Goal: Information Seeking & Learning: Learn about a topic

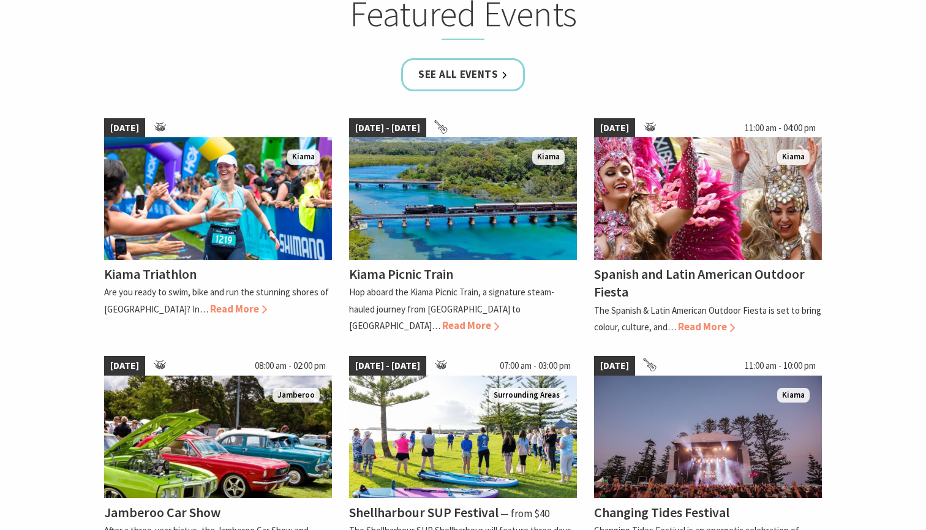
scroll to position [770, 0]
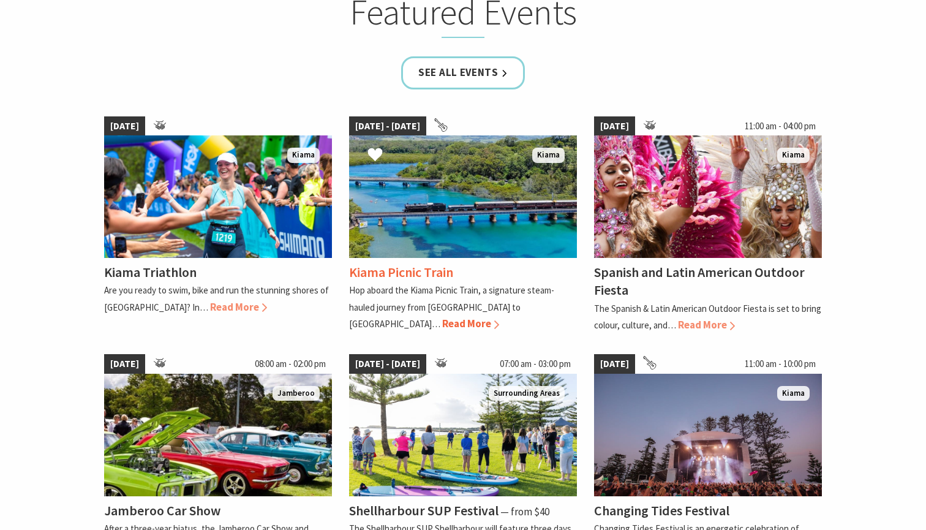
click at [499, 317] on span "Read More" at bounding box center [470, 323] width 57 height 13
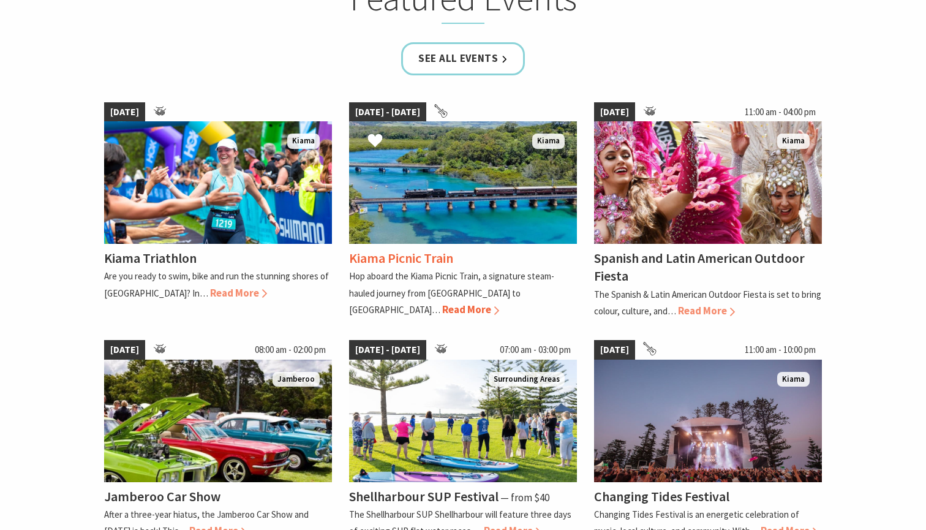
scroll to position [785, 0]
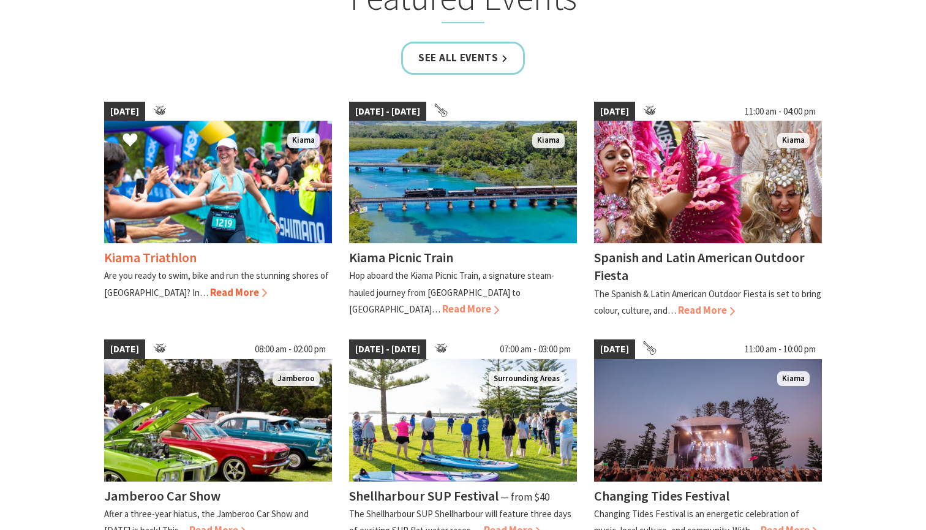
click at [210, 290] on span "Read More" at bounding box center [238, 291] width 57 height 13
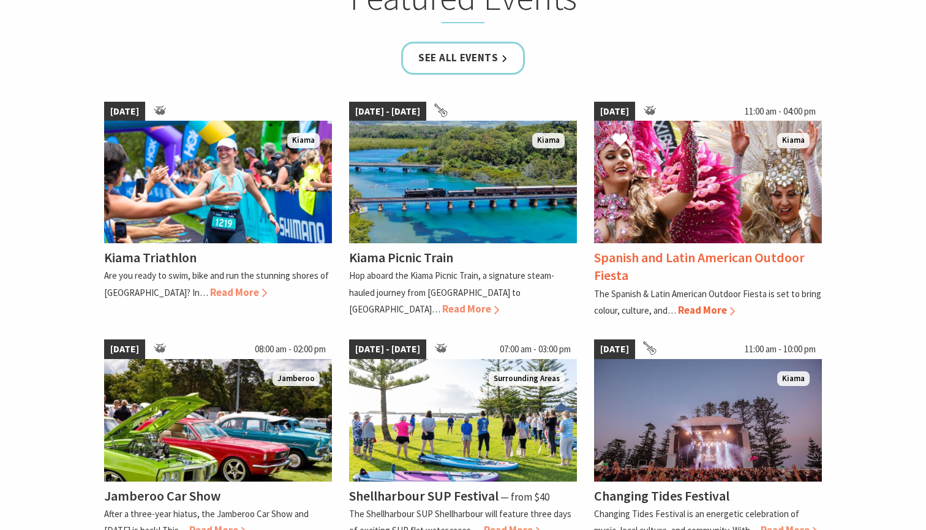
click at [706, 306] on span "Read More" at bounding box center [706, 309] width 57 height 13
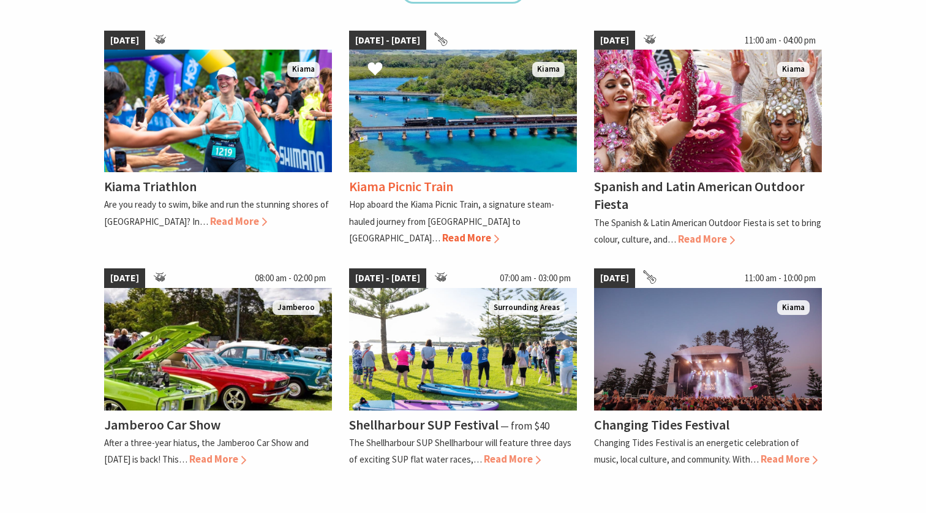
scroll to position [864, 0]
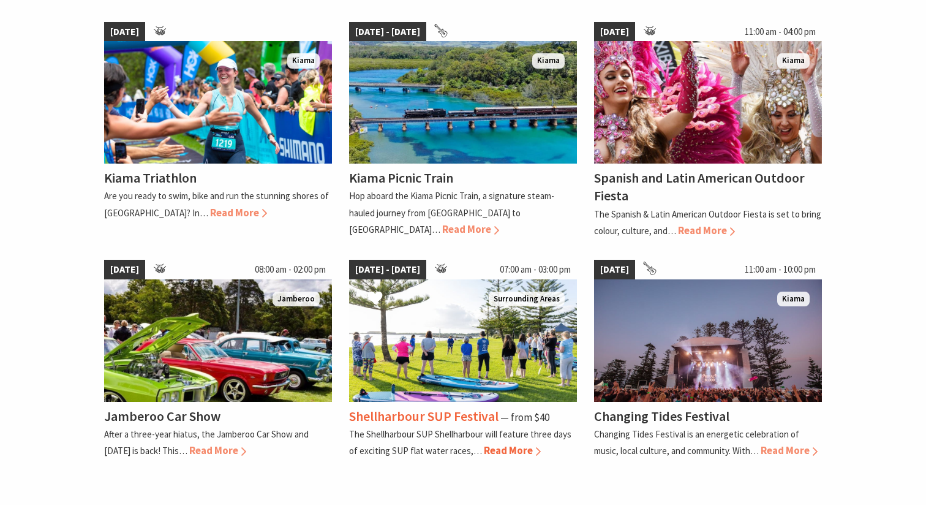
click at [508, 446] on span "Read More" at bounding box center [512, 449] width 57 height 13
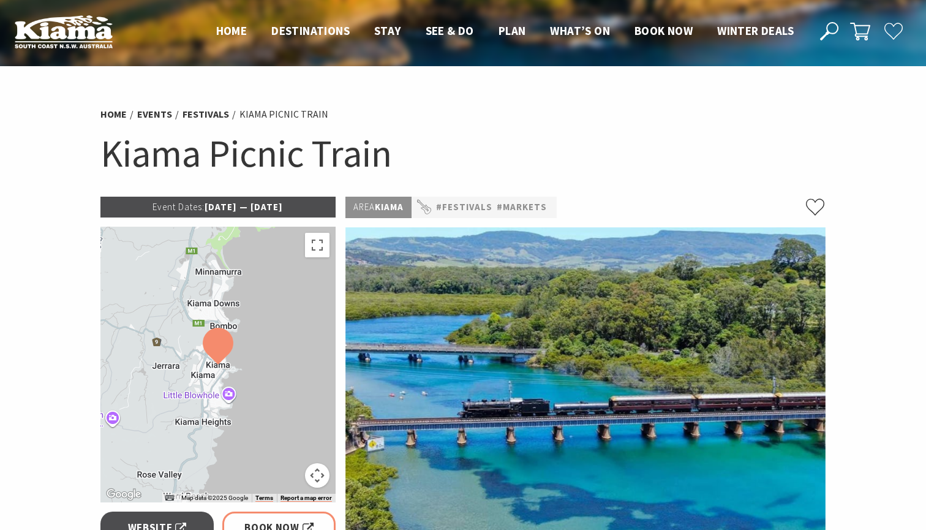
click at [284, 208] on p "Event Dates: 23 Aug 2025 — 19 Oct 2025" at bounding box center [217, 207] width 235 height 21
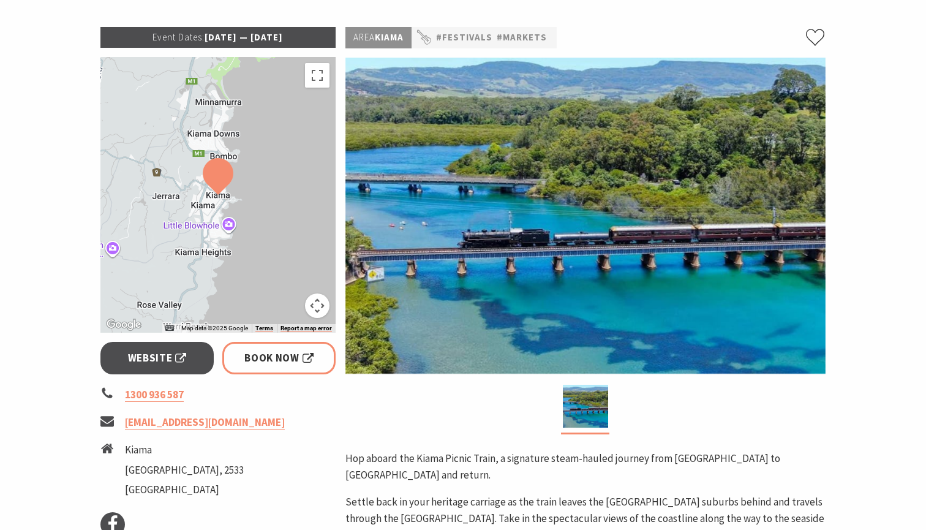
scroll to position [171, 0]
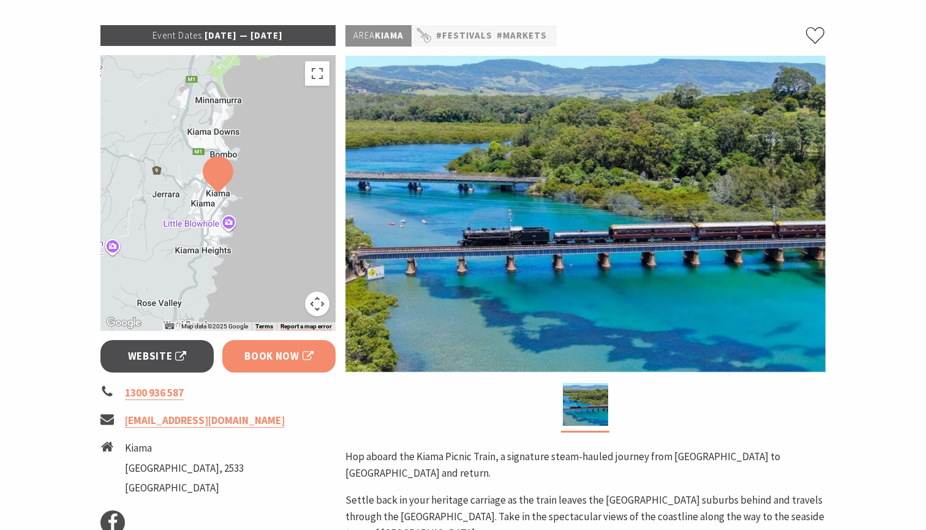
click at [274, 354] on span "Book Now" at bounding box center [278, 356] width 69 height 17
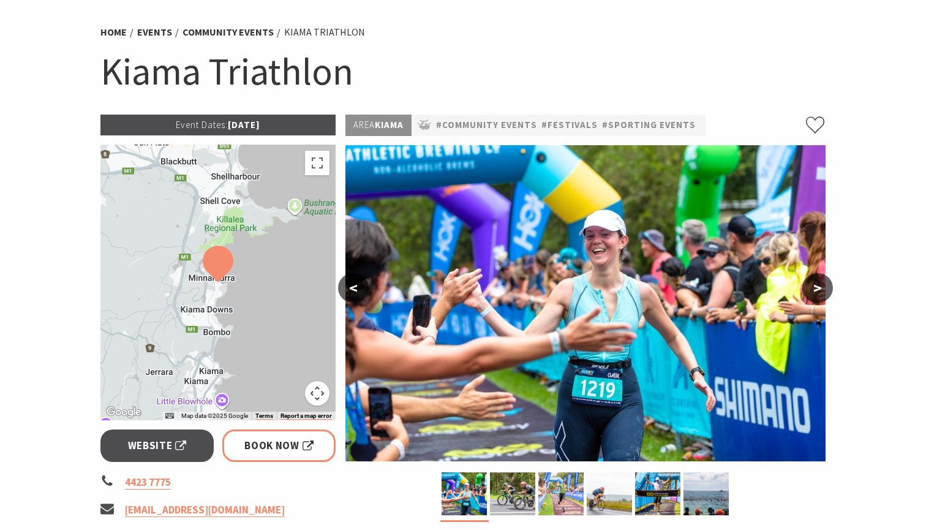
scroll to position [77, 0]
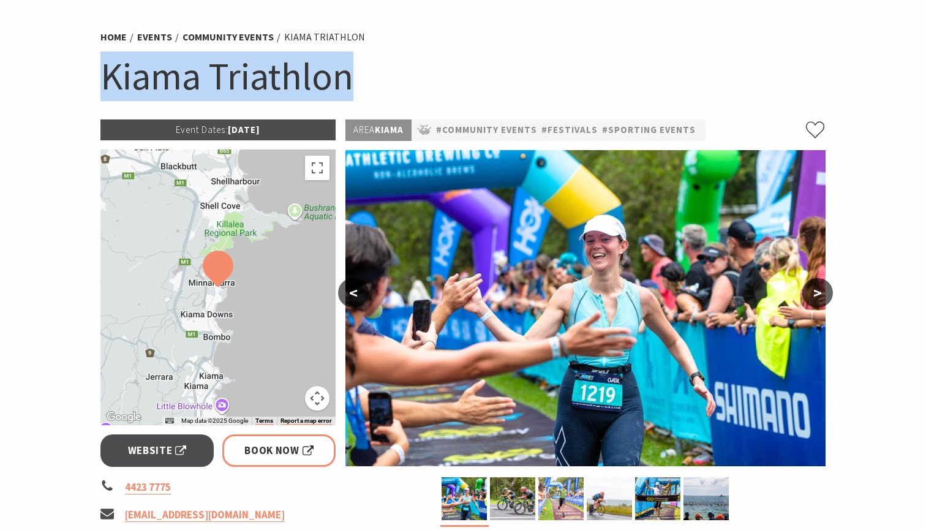
drag, startPoint x: 103, startPoint y: 75, endPoint x: 361, endPoint y: 80, distance: 257.9
click at [361, 80] on h1 "Kiama Triathlon" at bounding box center [462, 76] width 725 height 50
copy h1 "Kiama Triathlon"
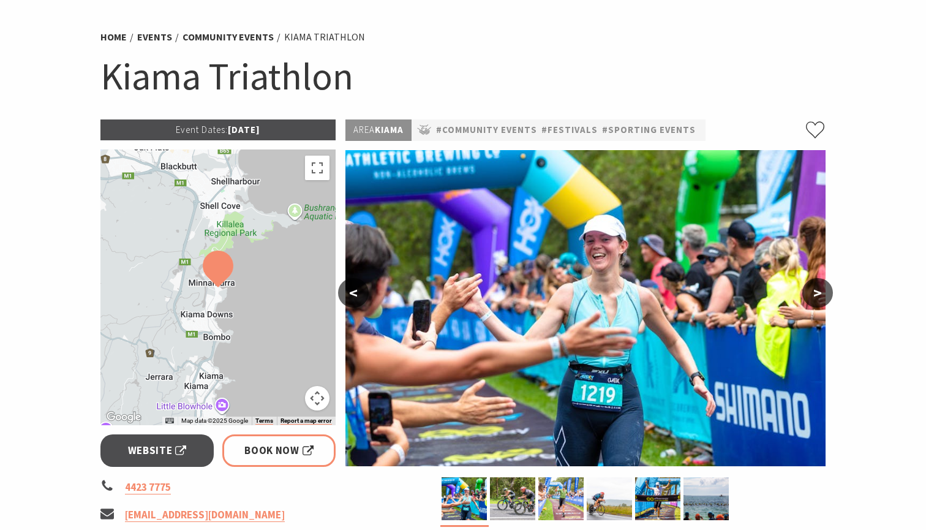
click at [581, 53] on h1 "Kiama Triathlon" at bounding box center [462, 76] width 725 height 50
click at [312, 82] on h1 "Kiama Triathlon" at bounding box center [462, 76] width 725 height 50
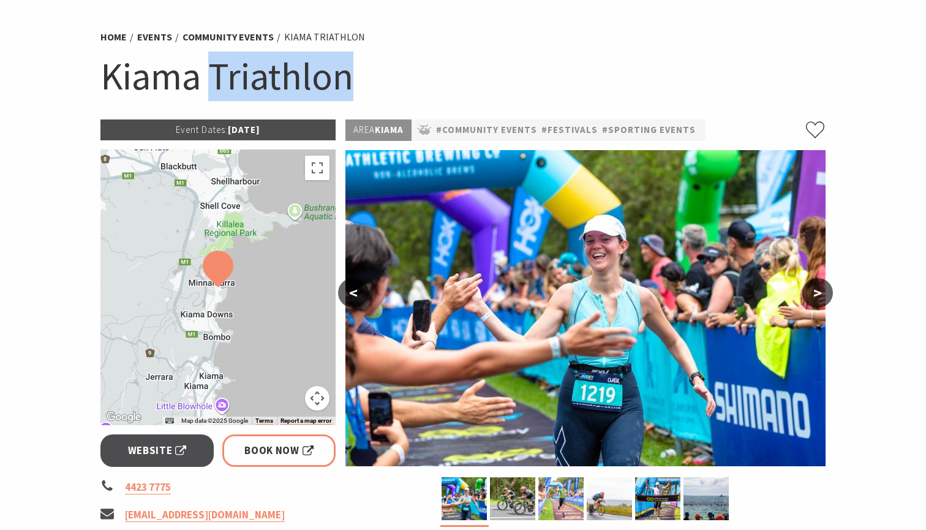
click at [312, 82] on h1 "Kiama Triathlon" at bounding box center [462, 76] width 725 height 50
drag, startPoint x: 104, startPoint y: 77, endPoint x: 363, endPoint y: 86, distance: 258.6
click at [363, 86] on h1 "Kiama Triathlon" at bounding box center [462, 76] width 725 height 50
copy h1 "Kiama Triathlon"
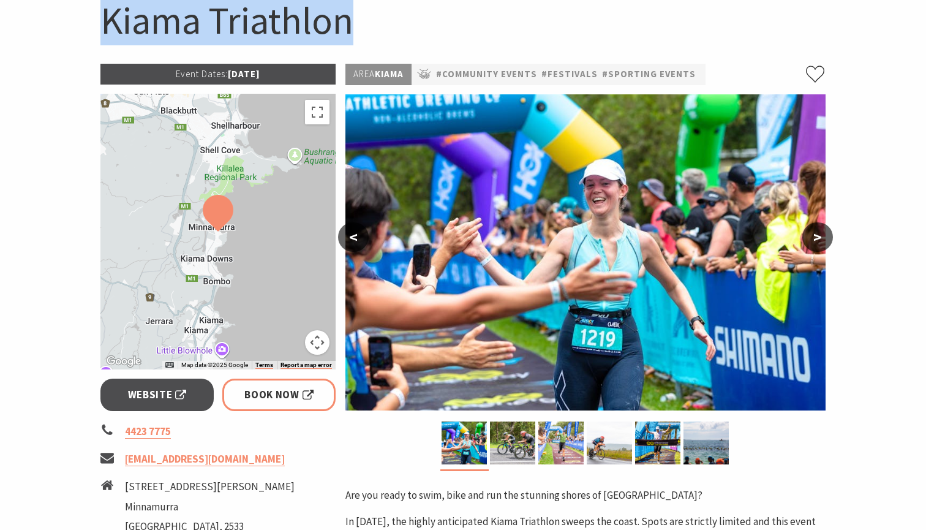
scroll to position [130, 0]
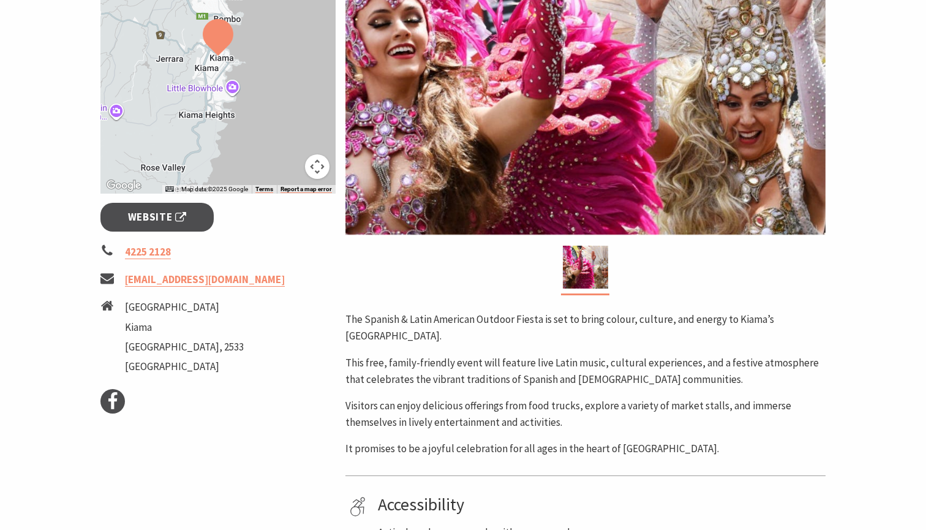
scroll to position [304, 0]
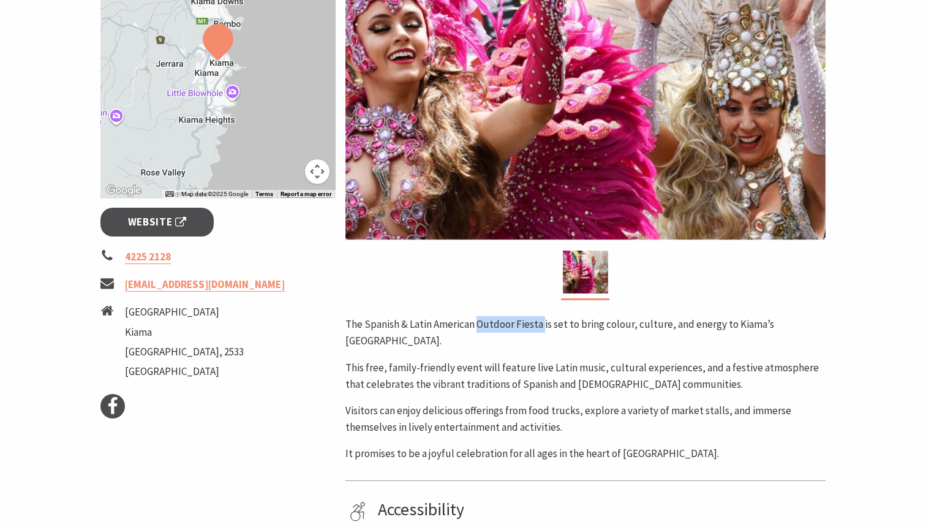
drag, startPoint x: 542, startPoint y: 320, endPoint x: 477, endPoint y: 322, distance: 65.5
click at [477, 322] on p "The Spanish & Latin American Outdoor Fiesta is set to bring colour, culture, an…" at bounding box center [585, 332] width 480 height 33
copy p "Outdoor Fiesta"
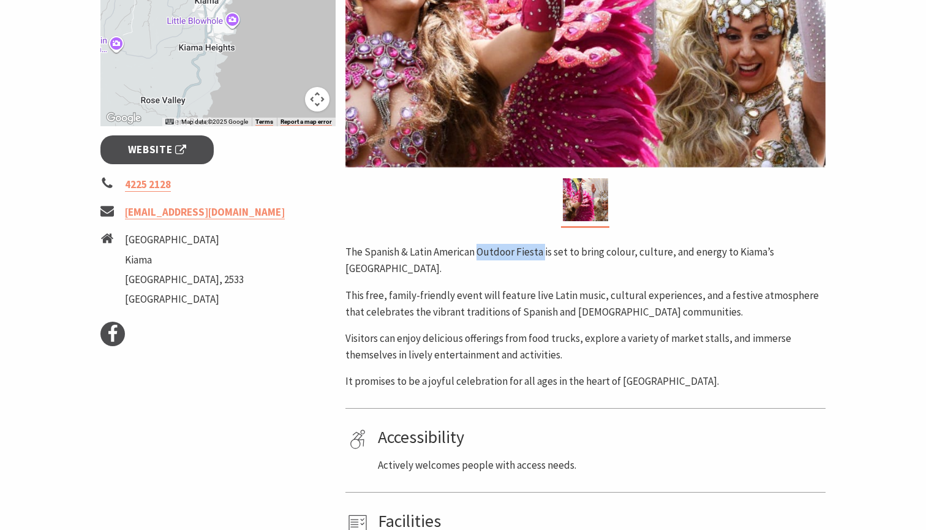
scroll to position [377, 0]
drag, startPoint x: 768, startPoint y: 247, endPoint x: 834, endPoint y: 261, distance: 67.5
click at [834, 262] on section "Home Events Community Events Spanish and Latin American Outdoor Fiesta Spanish …" at bounding box center [463, 139] width 926 height 901
copy p "Hindmarsh Park."
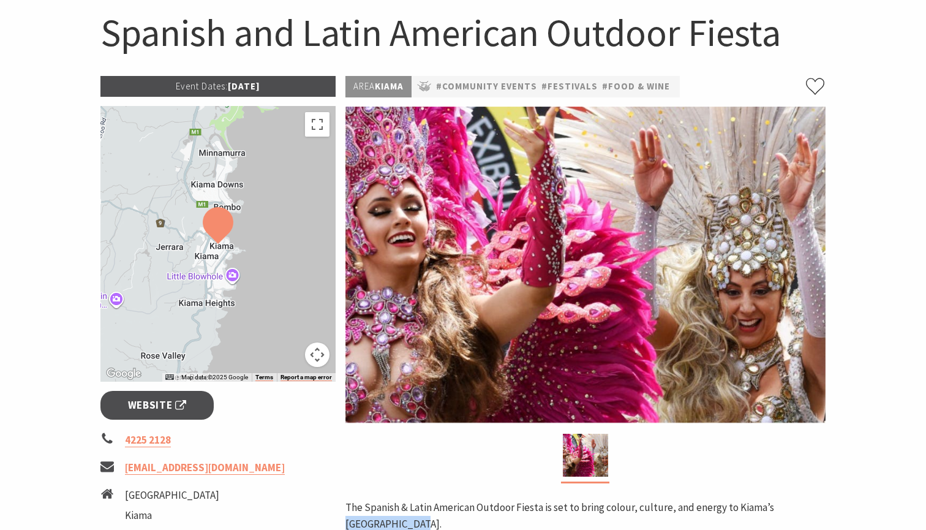
scroll to position [118, 0]
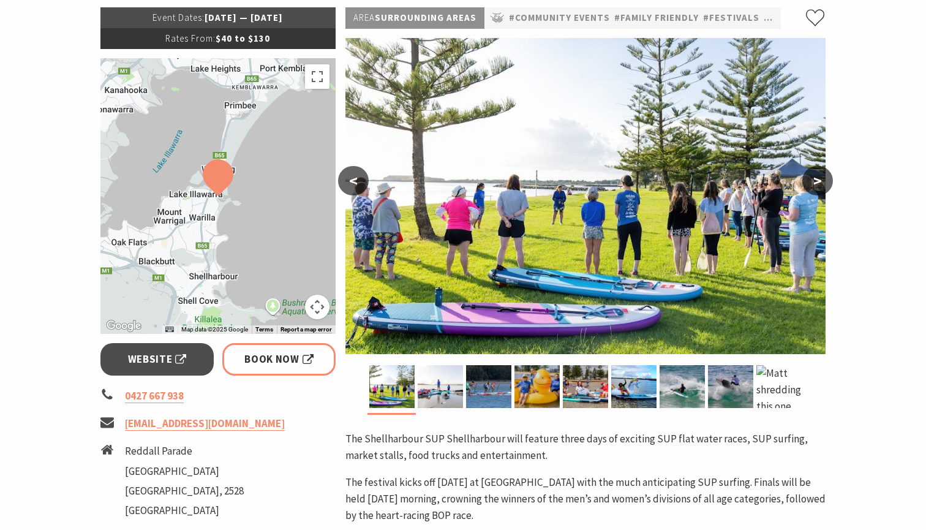
scroll to position [228, 0]
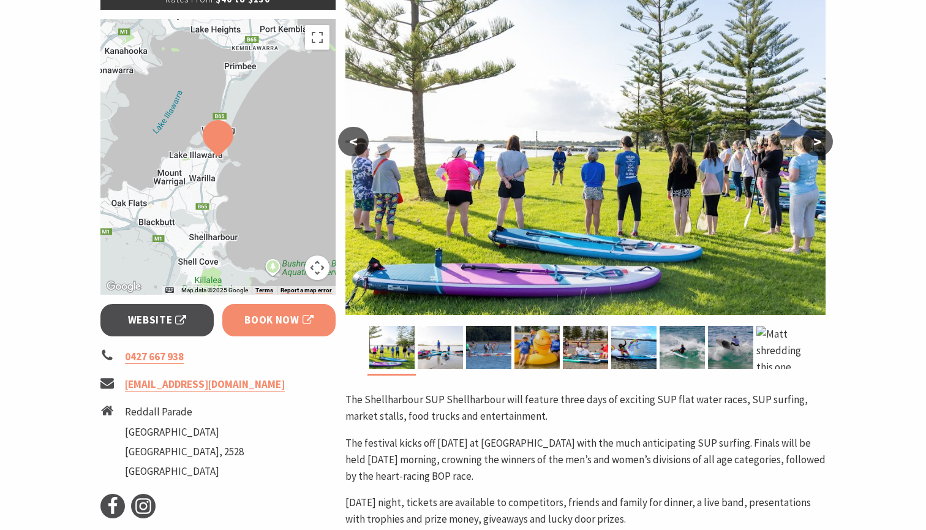
click at [263, 324] on span "Book Now" at bounding box center [278, 320] width 69 height 17
